Goal: Information Seeking & Learning: Learn about a topic

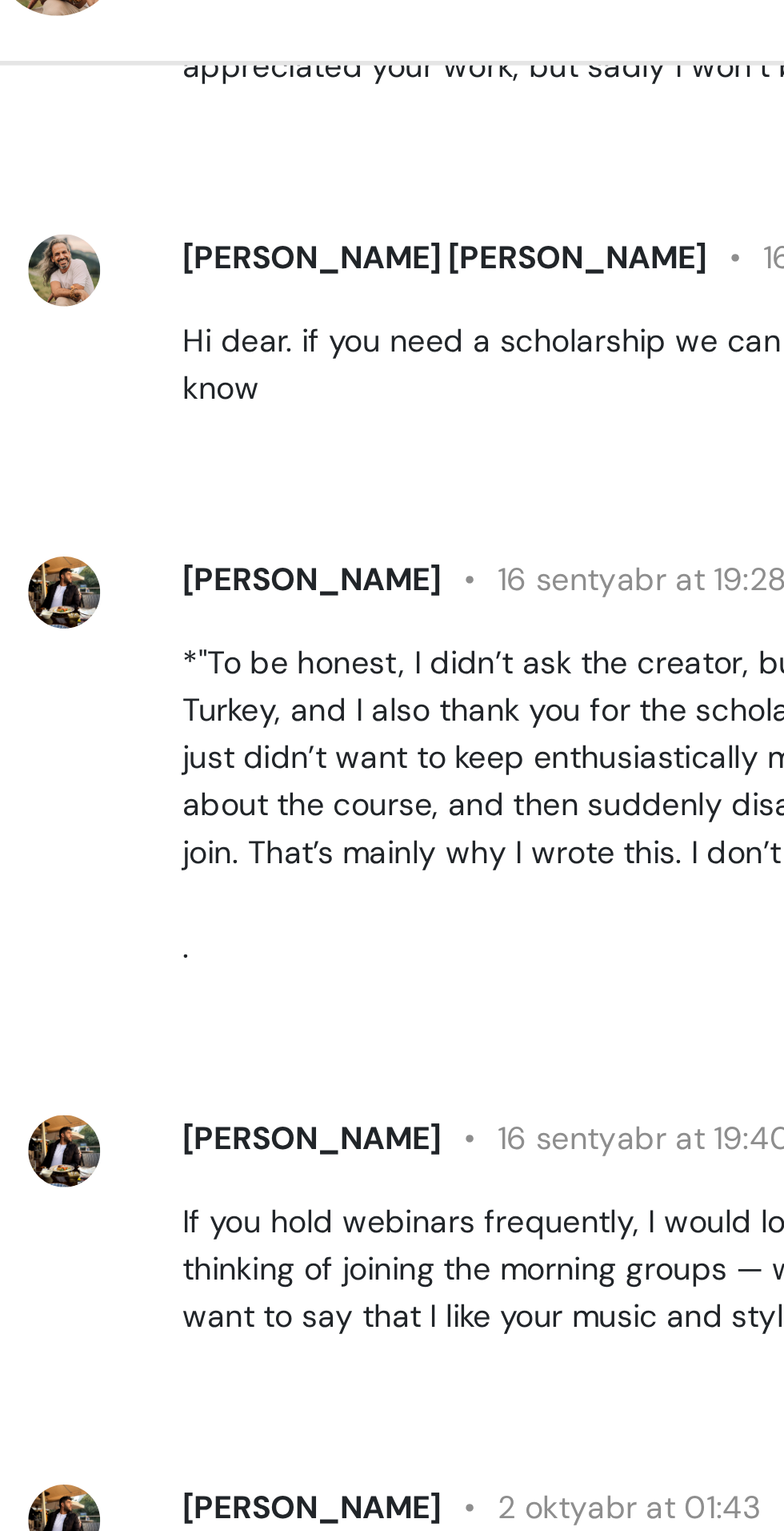
scroll to position [1127, 0]
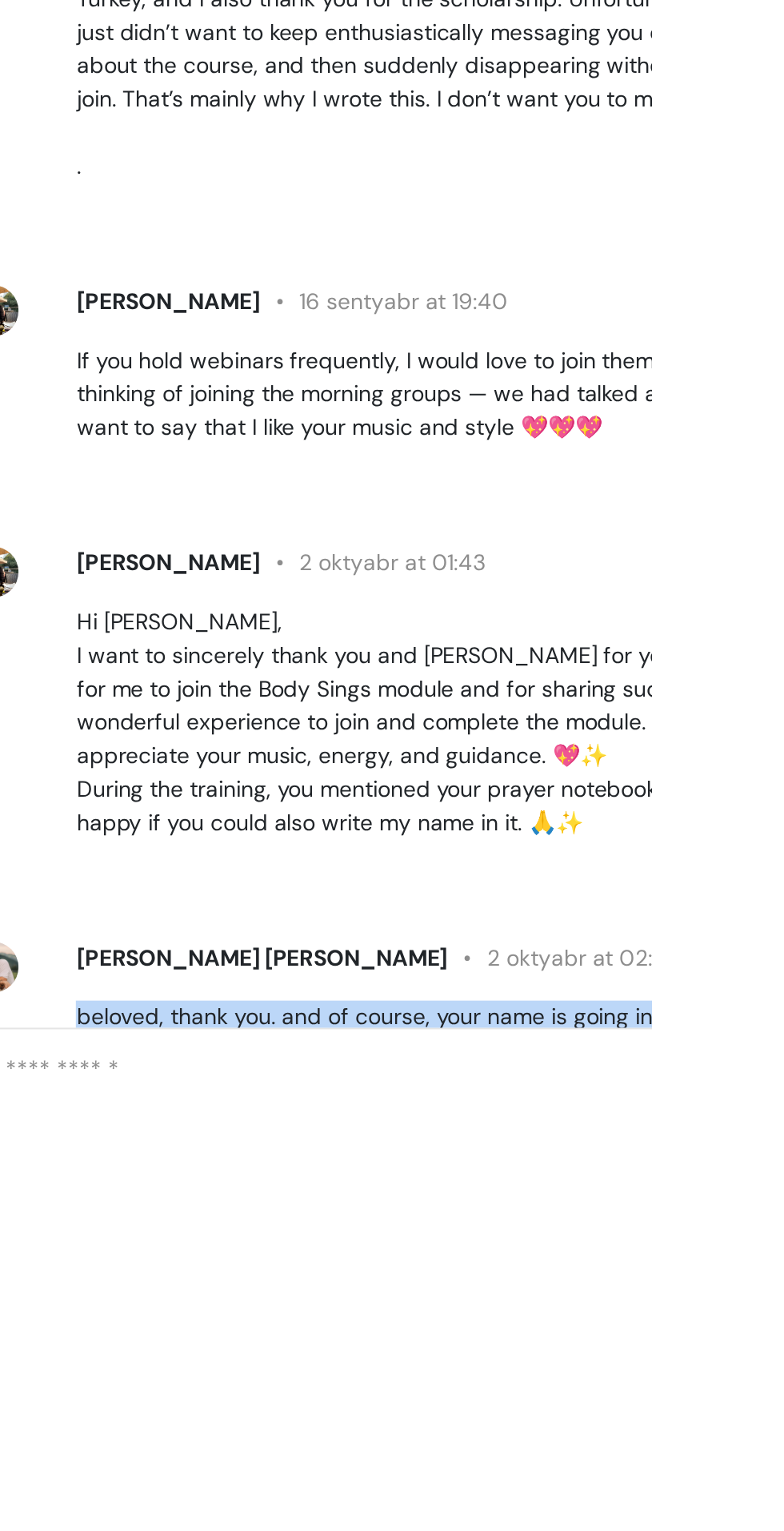
copy p "beloved, thank you. and of course, your name is going in"
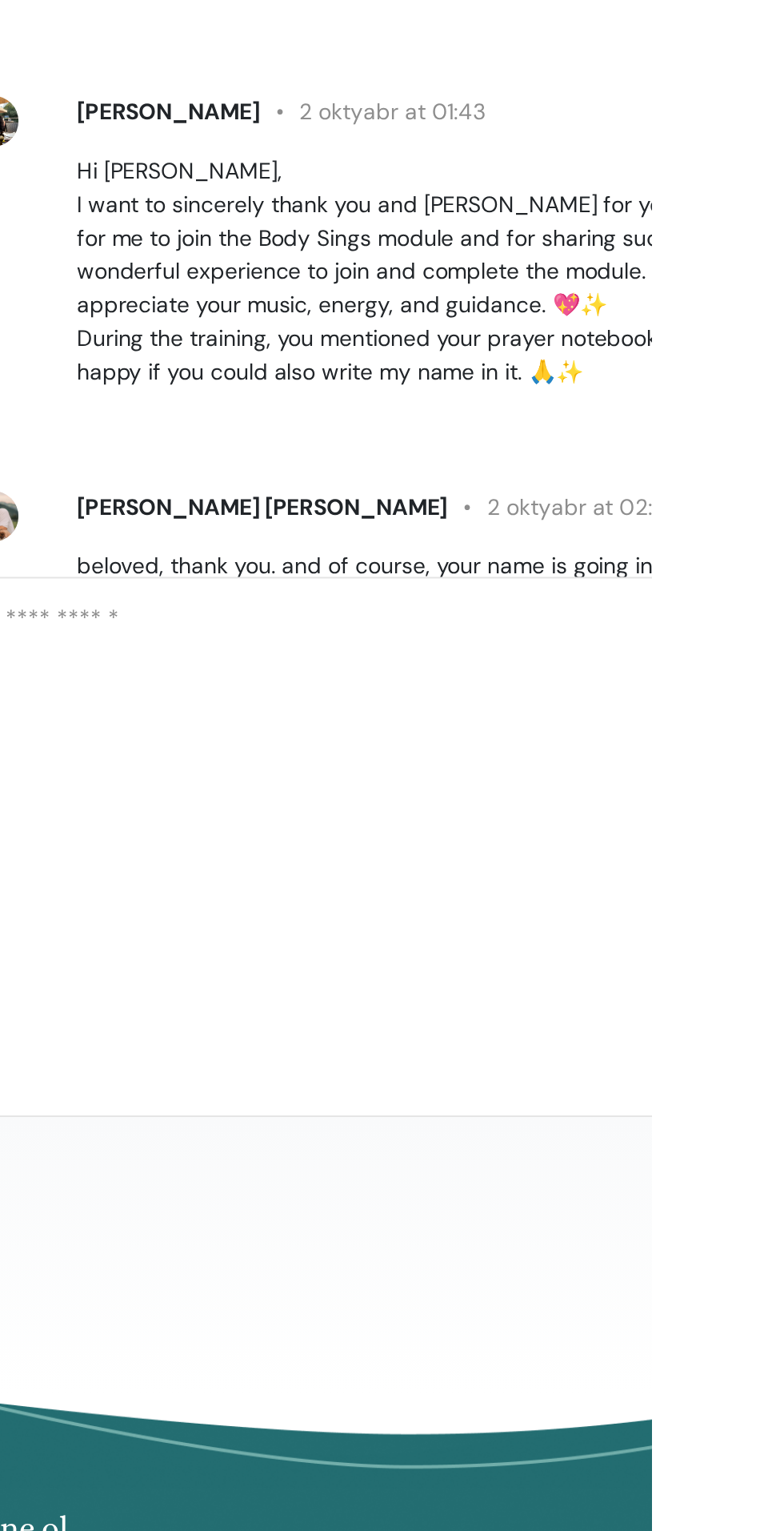
click at [549, 994] on textarea at bounding box center [697, 999] width 527 height 131
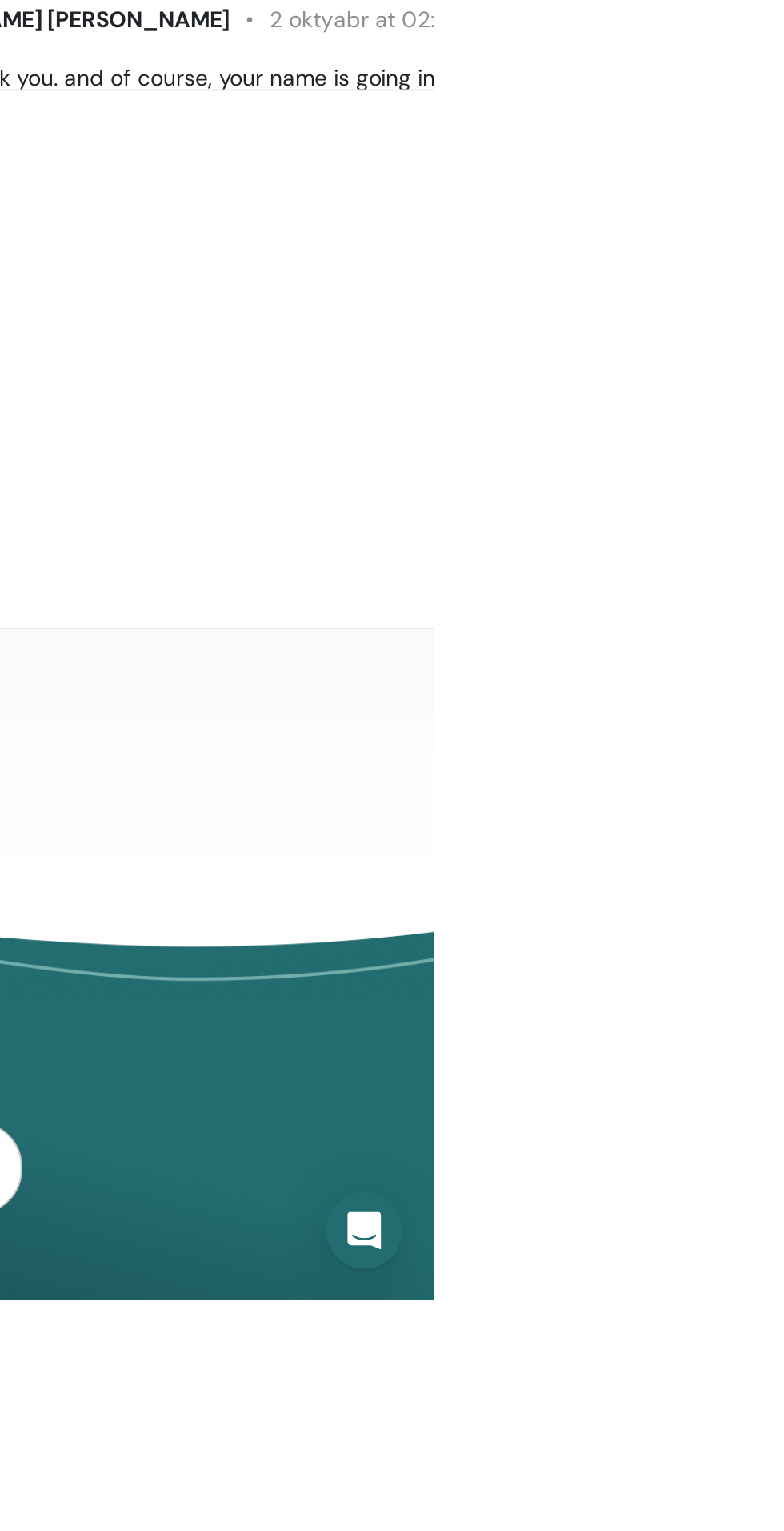
scroll to position [0, 0]
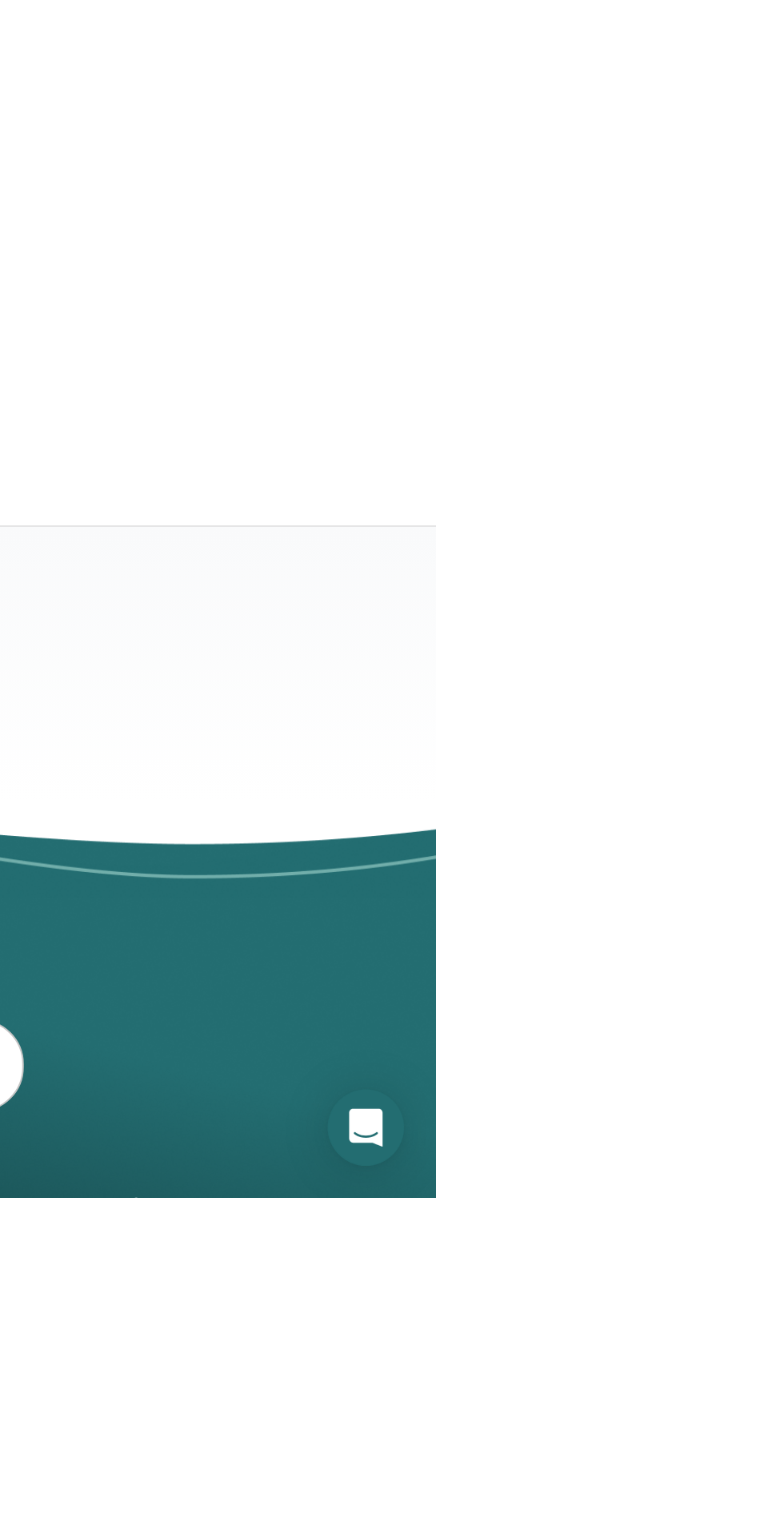
type textarea "********"
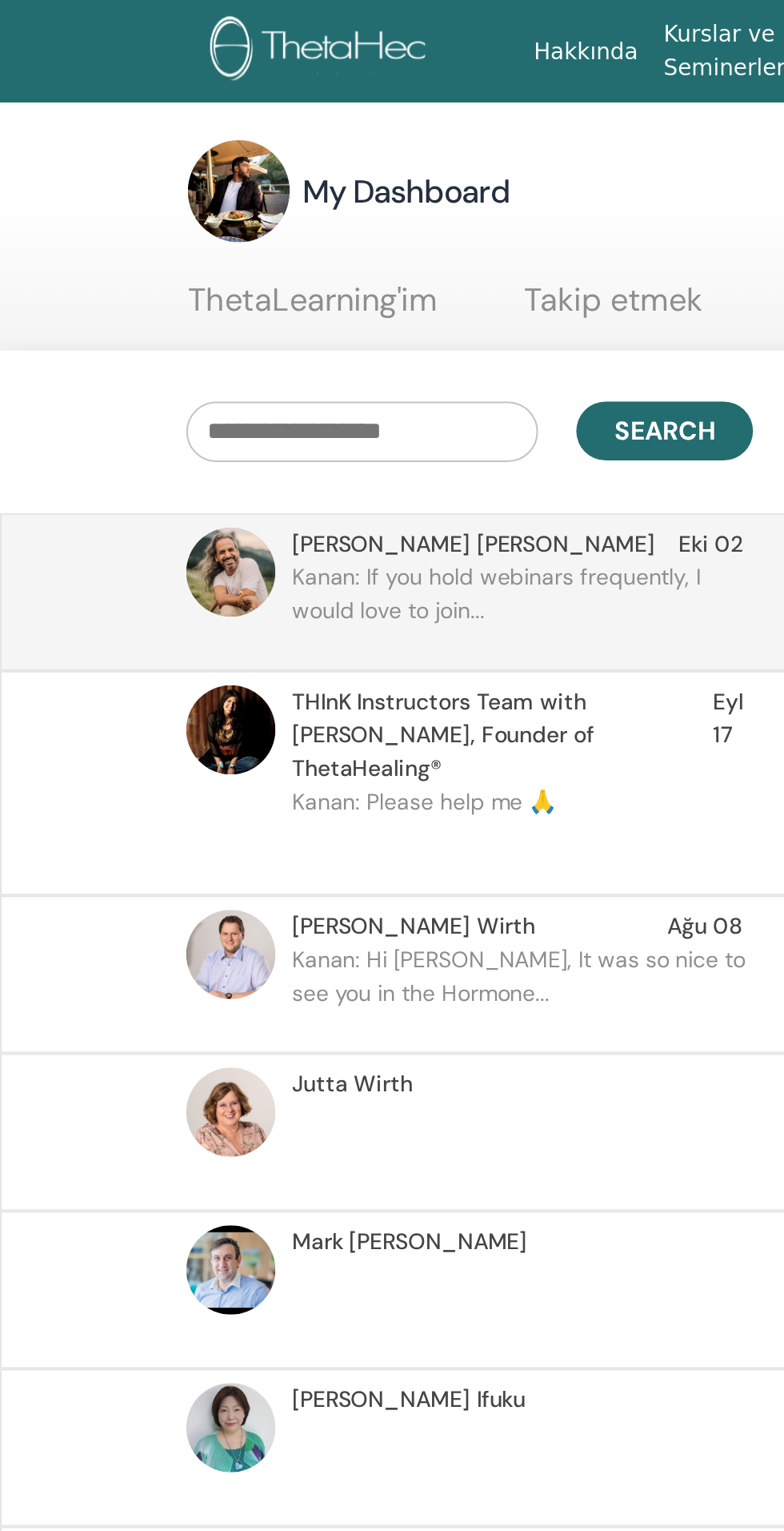
click at [118, 153] on link "ThetaLearning'im" at bounding box center [157, 157] width 126 height 31
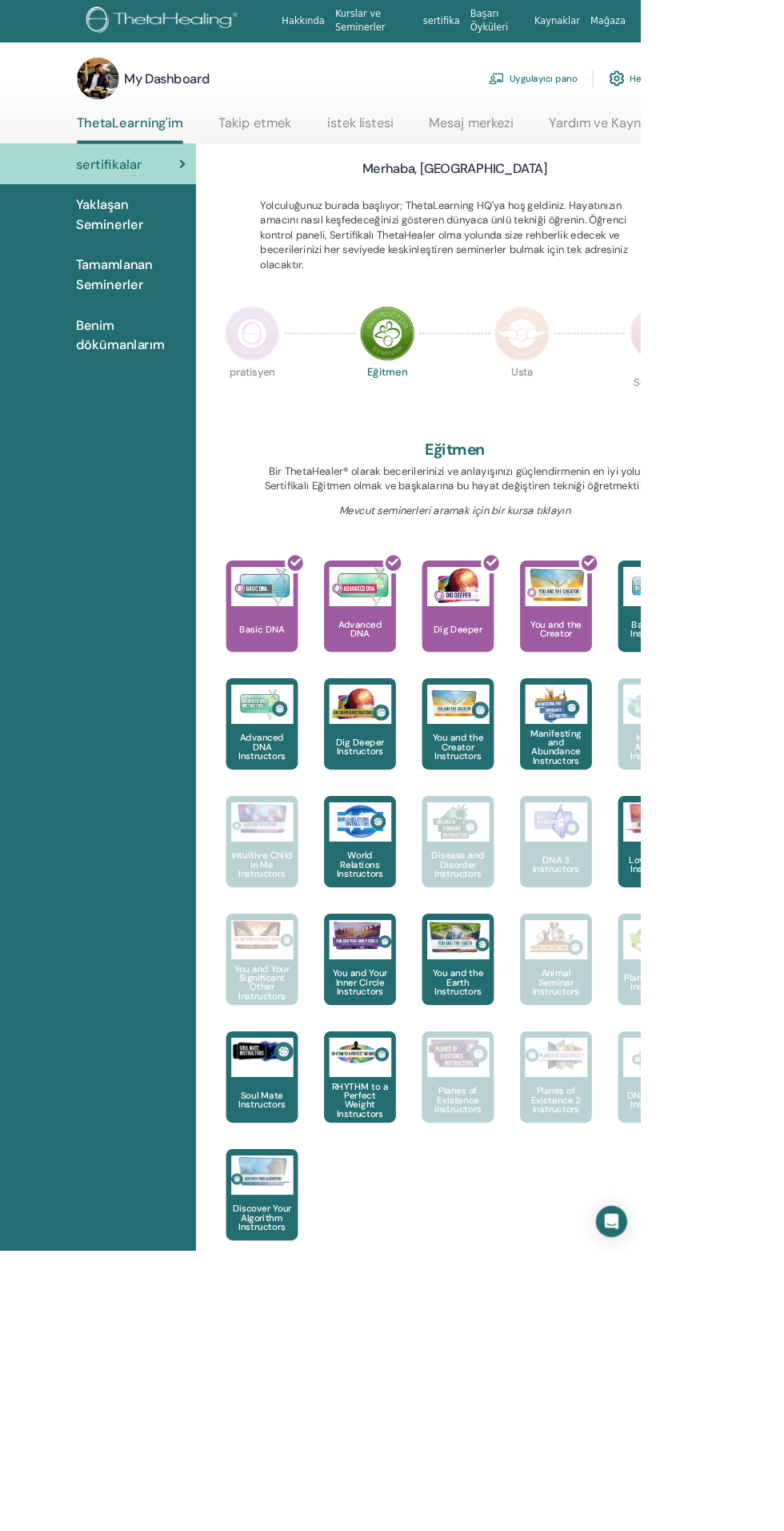
click at [342, 417] on img at bounding box center [308, 408] width 68 height 68
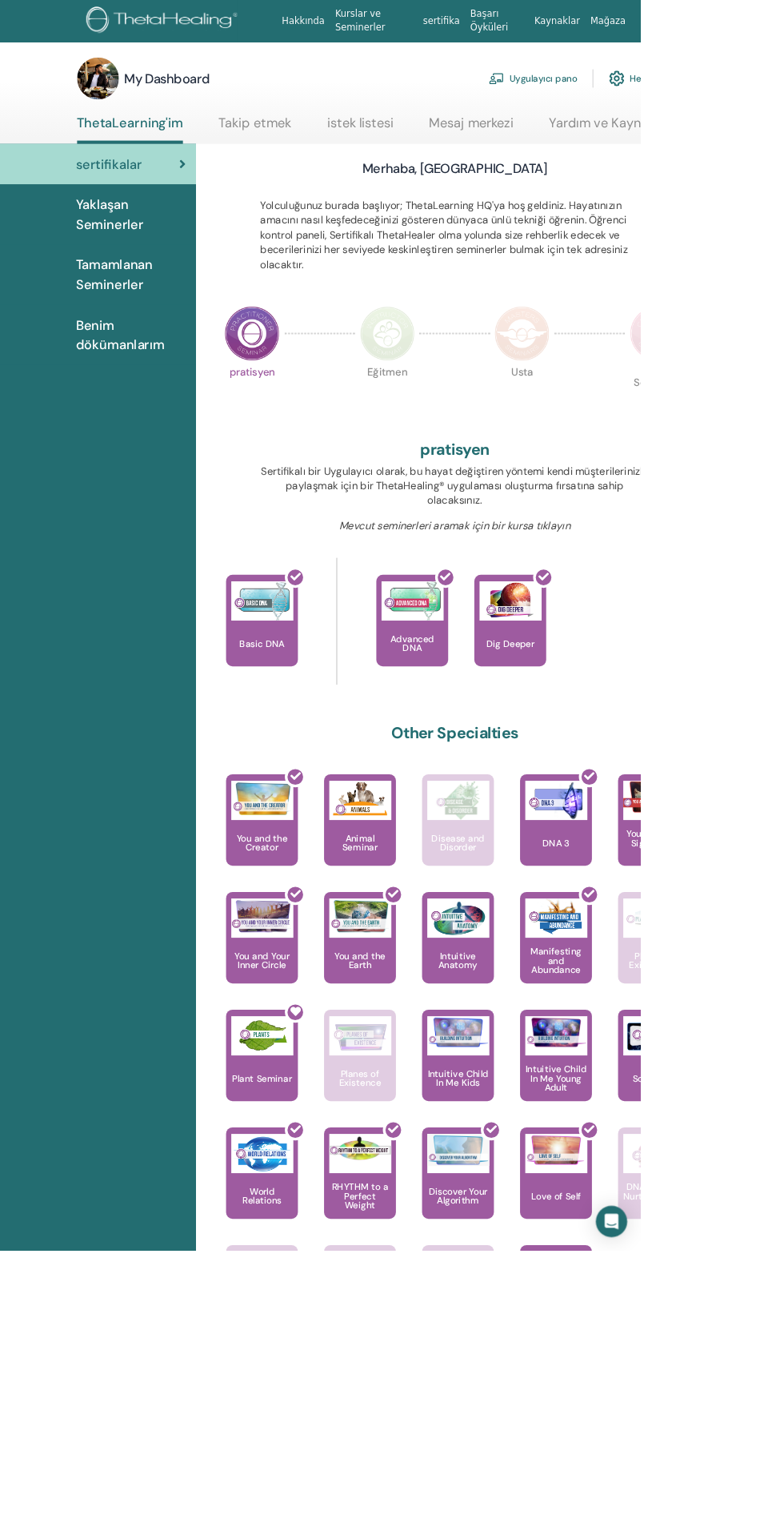
scroll to position [2, 0]
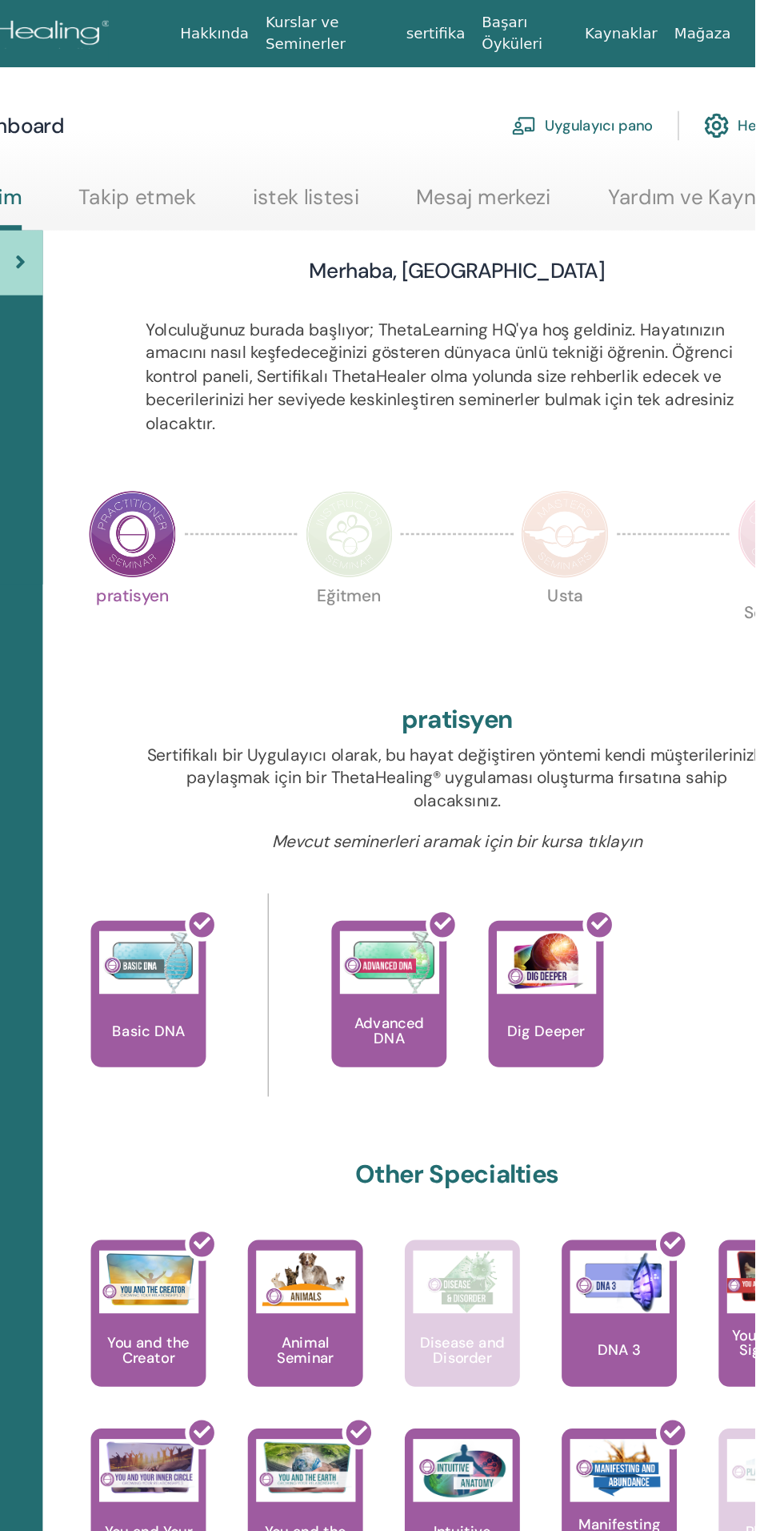
click at [476, 418] on img at bounding box center [474, 408] width 68 height 68
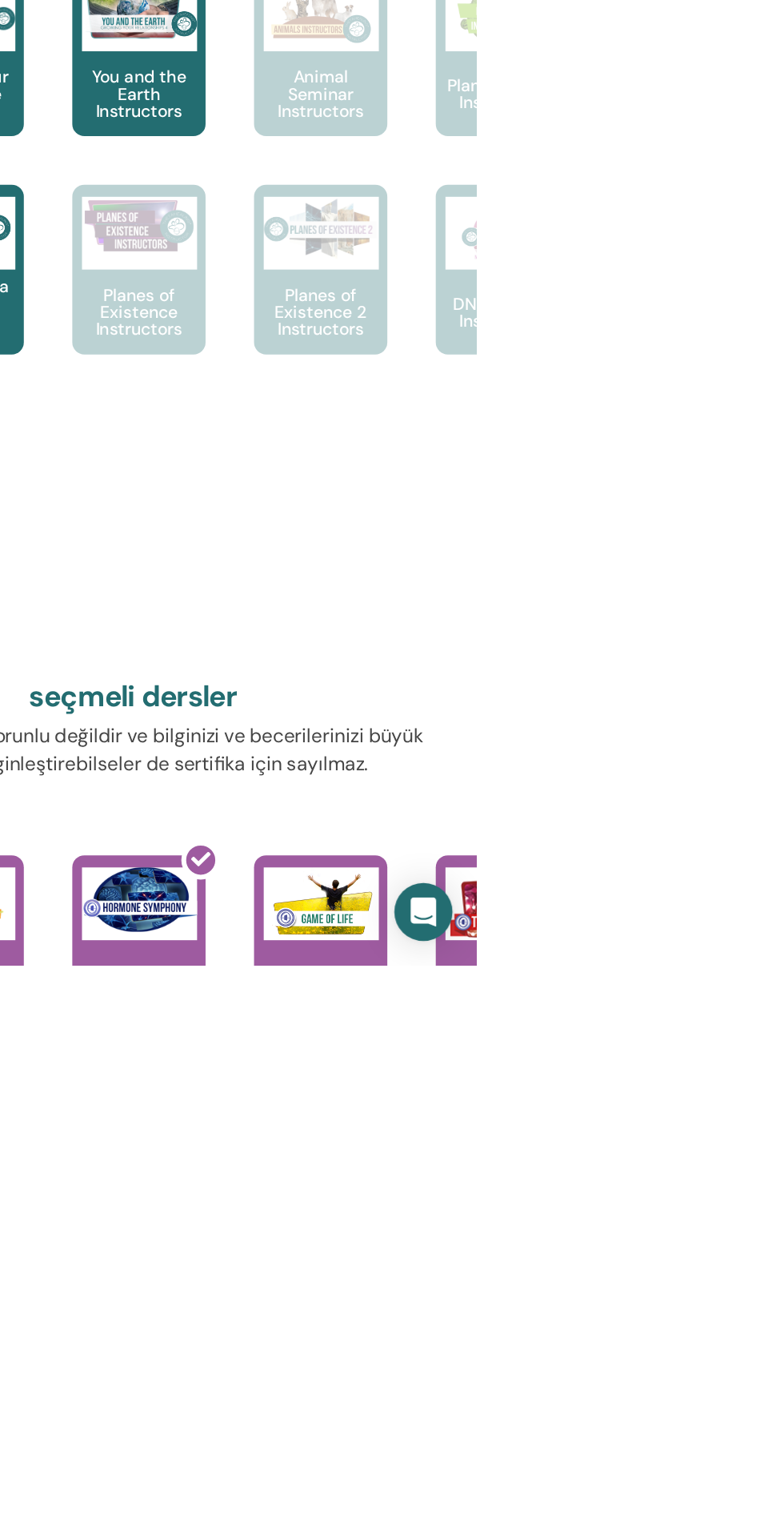
scroll to position [289, 0]
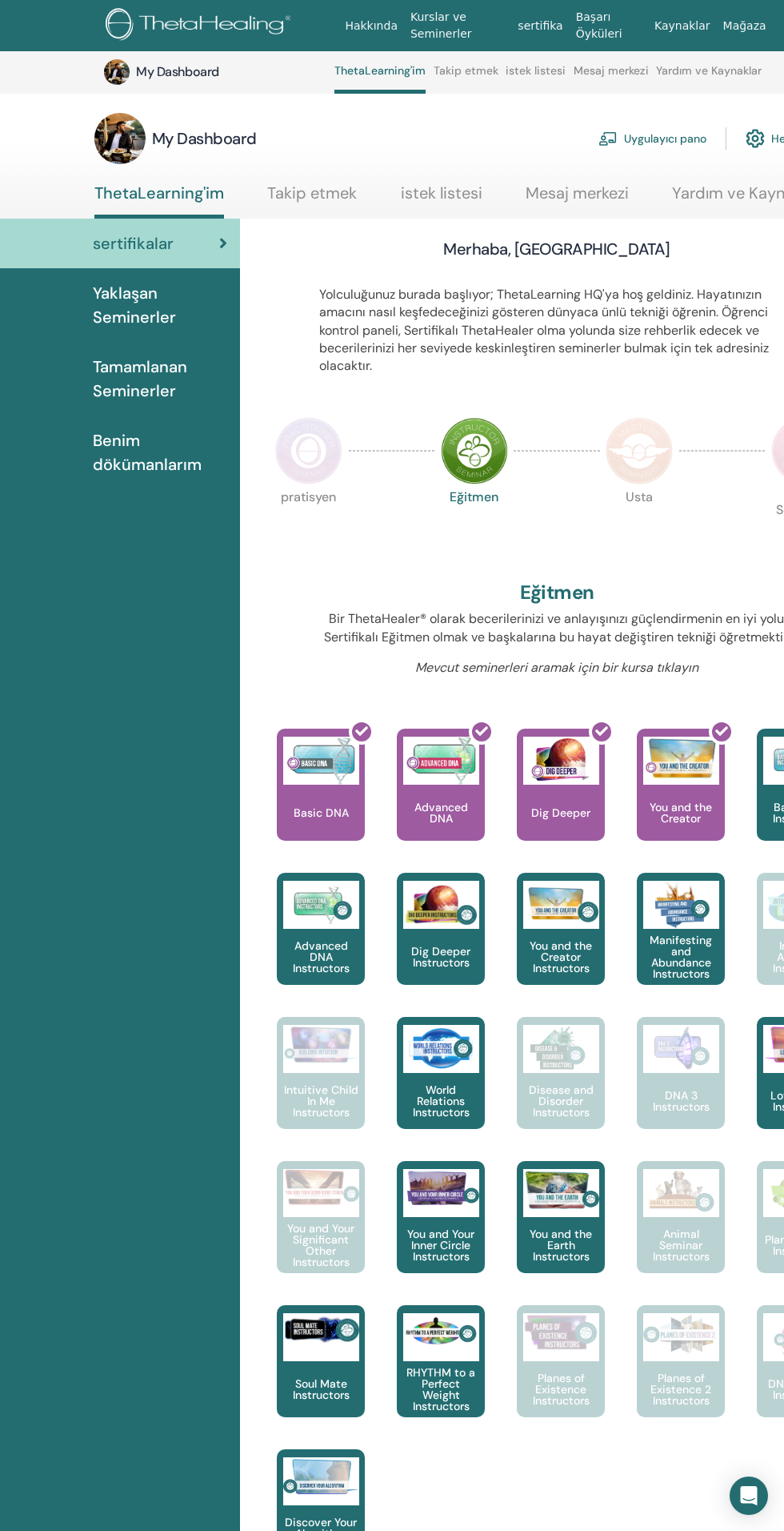
scroll to position [289, 0]
